Goal: Information Seeking & Learning: Learn about a topic

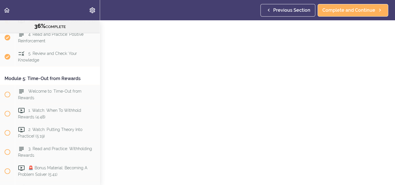
scroll to position [55, 0]
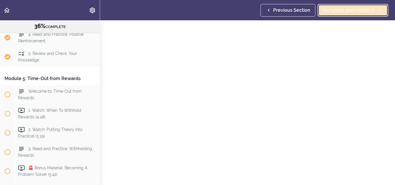
click at [347, 9] on span "Complete and Continue" at bounding box center [348, 10] width 53 height 7
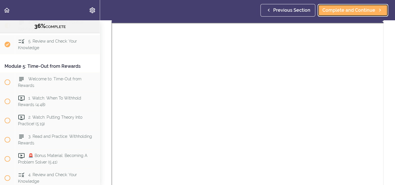
scroll to position [329, 0]
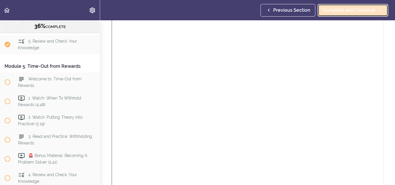
click at [354, 8] on span "Complete and Continue" at bounding box center [348, 10] width 53 height 7
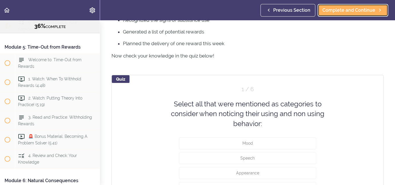
scroll to position [195, 0]
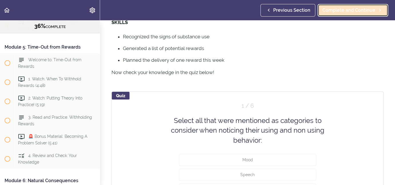
click at [345, 4] on link "Complete and Continue" at bounding box center [352, 10] width 71 height 13
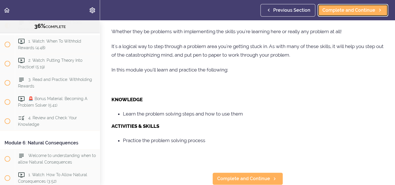
scroll to position [253, 0]
click at [351, 11] on span "Complete and Continue" at bounding box center [348, 10] width 53 height 7
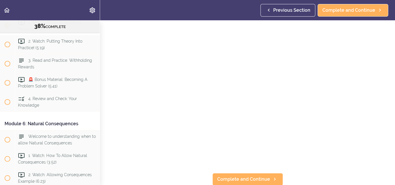
scroll to position [62, 0]
